Goal: Navigation & Orientation: Find specific page/section

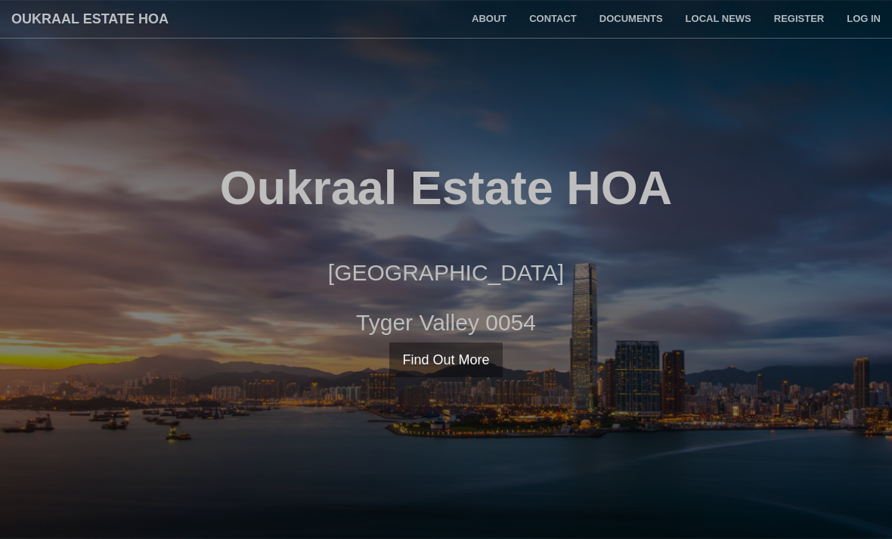
click at [466, 370] on link "Find Out More" at bounding box center [445, 359] width 113 height 35
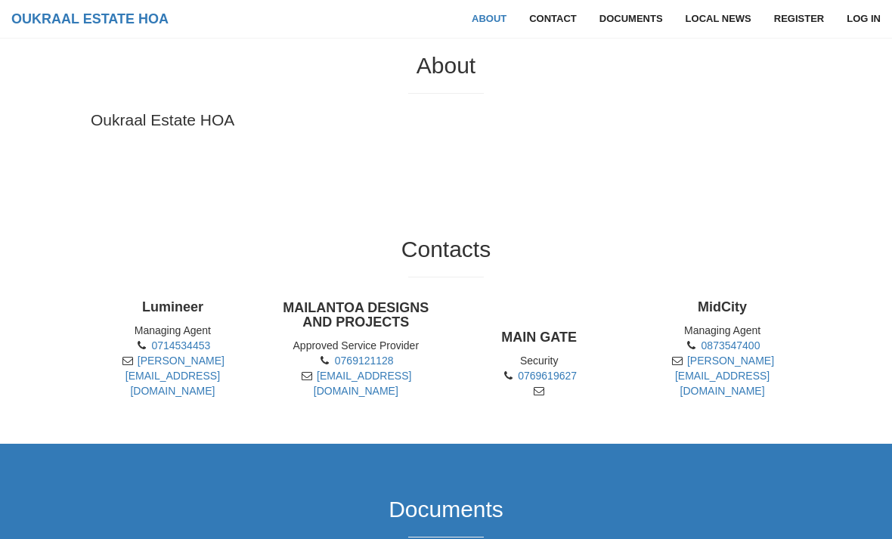
click at [649, 22] on link "Documents" at bounding box center [631, 19] width 86 height 38
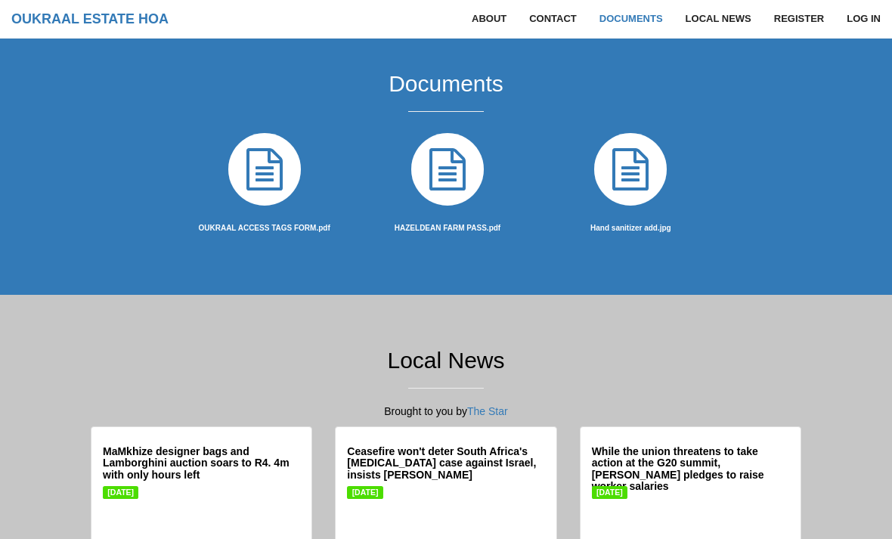
scroll to position [966, 0]
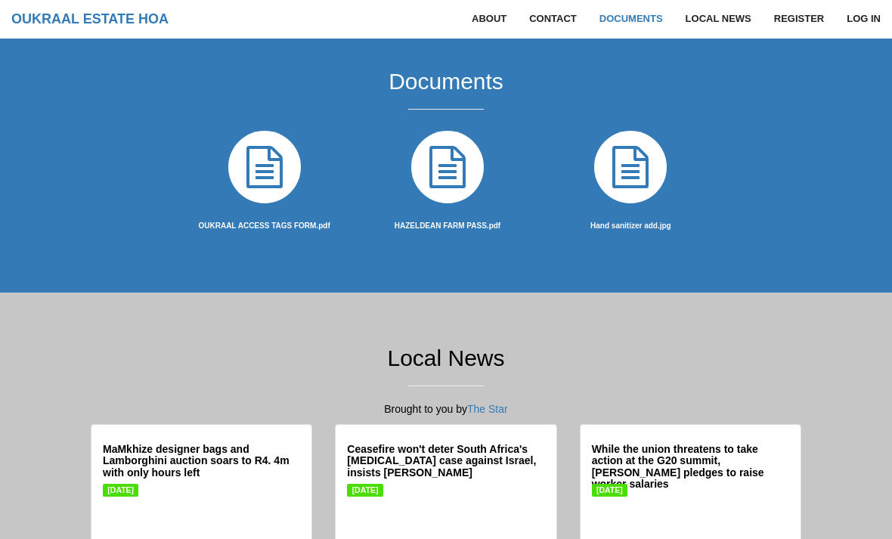
click at [447, 159] on icon at bounding box center [447, 167] width 85 height 85
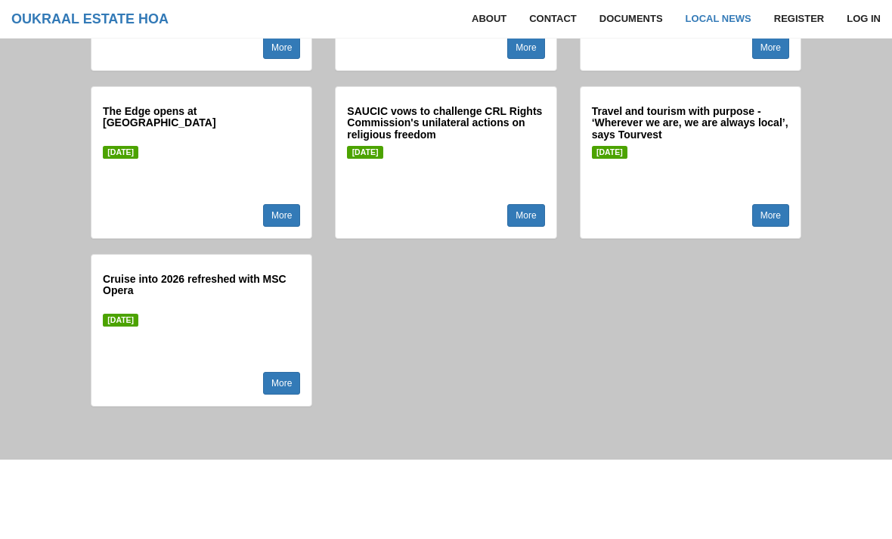
scroll to position [6676, 0]
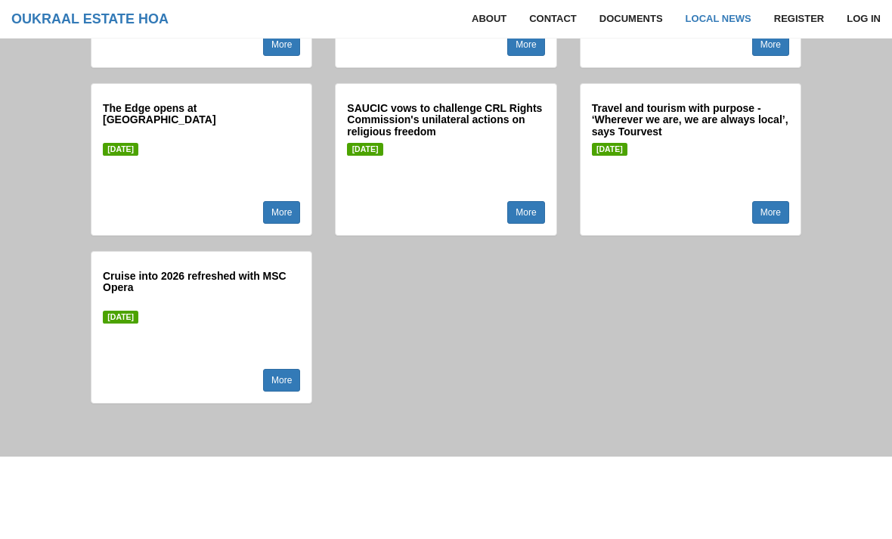
click at [549, 24] on link "Contact" at bounding box center [553, 19] width 70 height 38
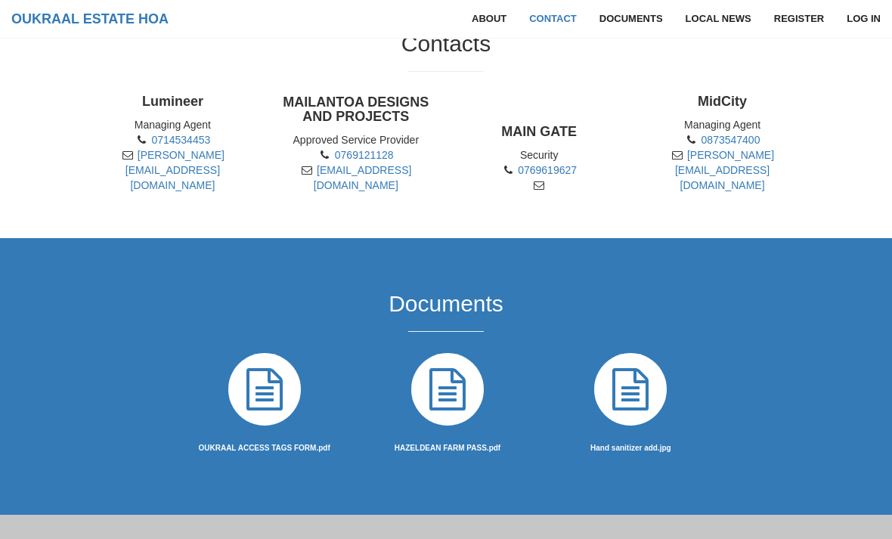
scroll to position [722, 0]
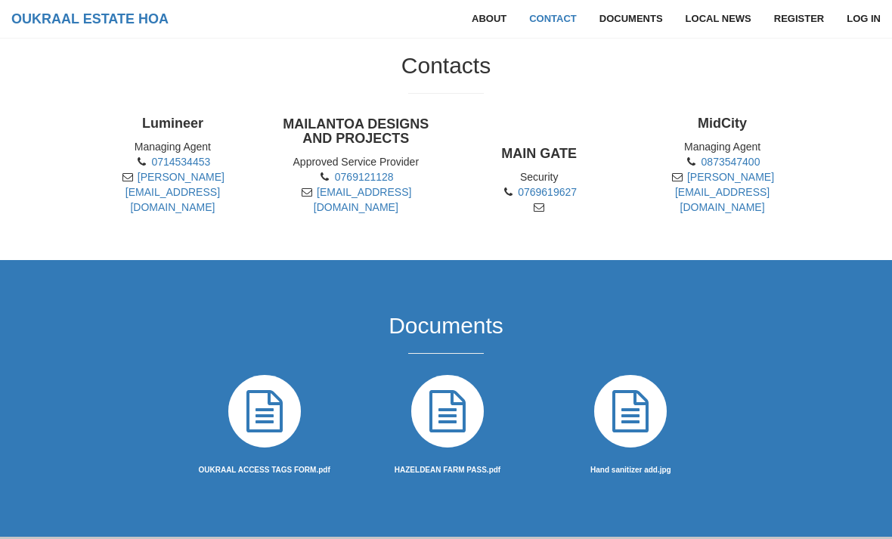
click at [483, 13] on link "About" at bounding box center [488, 19] width 57 height 38
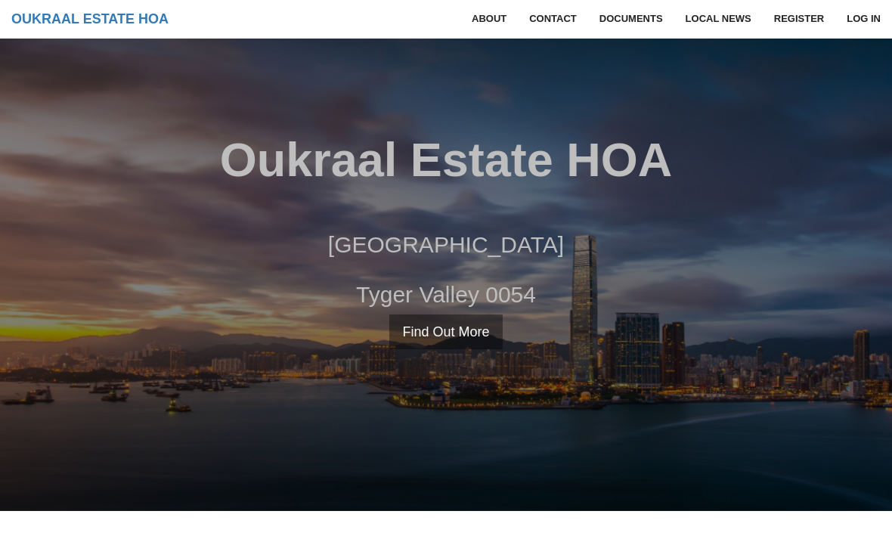
scroll to position [0, 0]
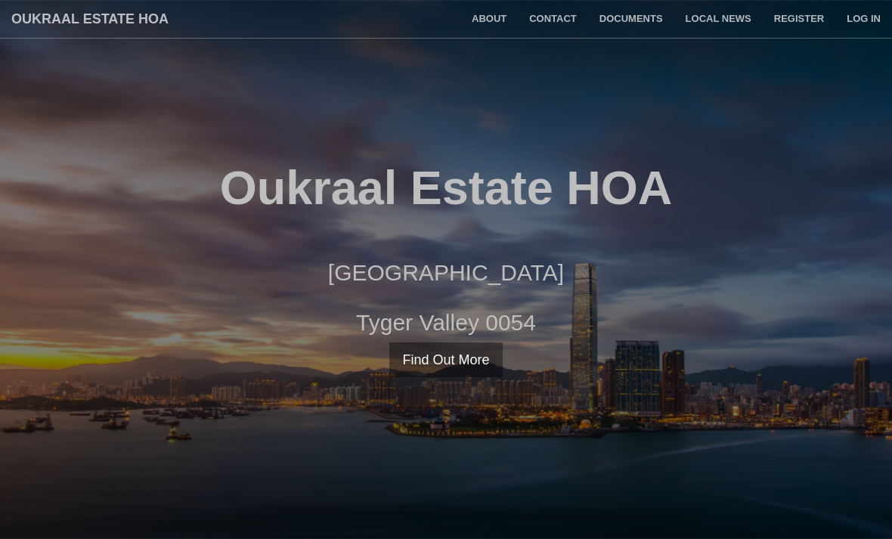
click at [442, 373] on link "Find Out More" at bounding box center [445, 359] width 113 height 35
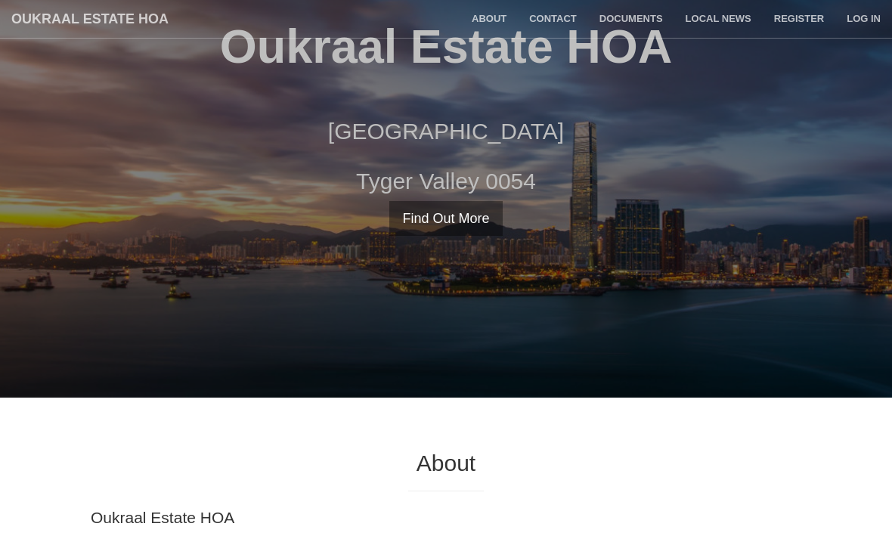
click at [456, 267] on div "Oukraal Estate HOA Oukraal Boulevard Tyger Valley 0054 Find Out More Register L…" at bounding box center [446, 128] width 892 height 539
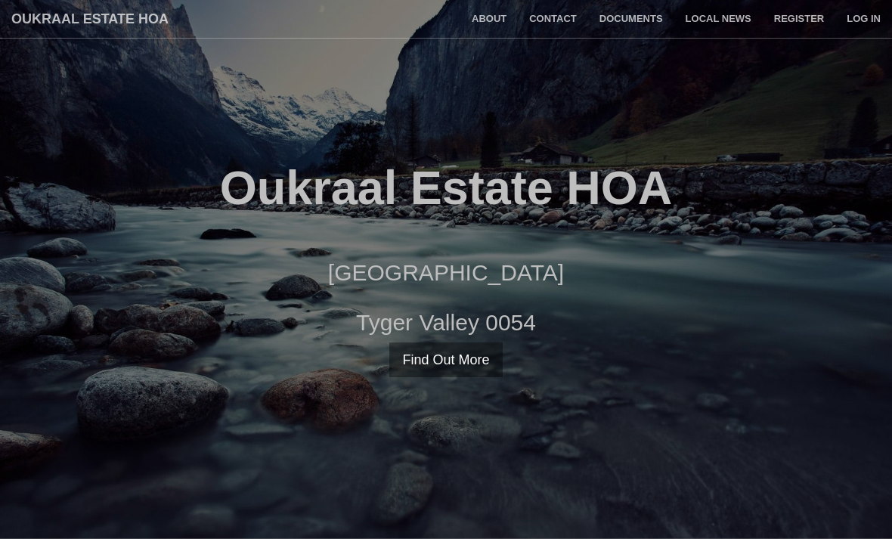
click at [864, 14] on link "Log in" at bounding box center [863, 19] width 57 height 38
